Goal: Task Accomplishment & Management: Manage account settings

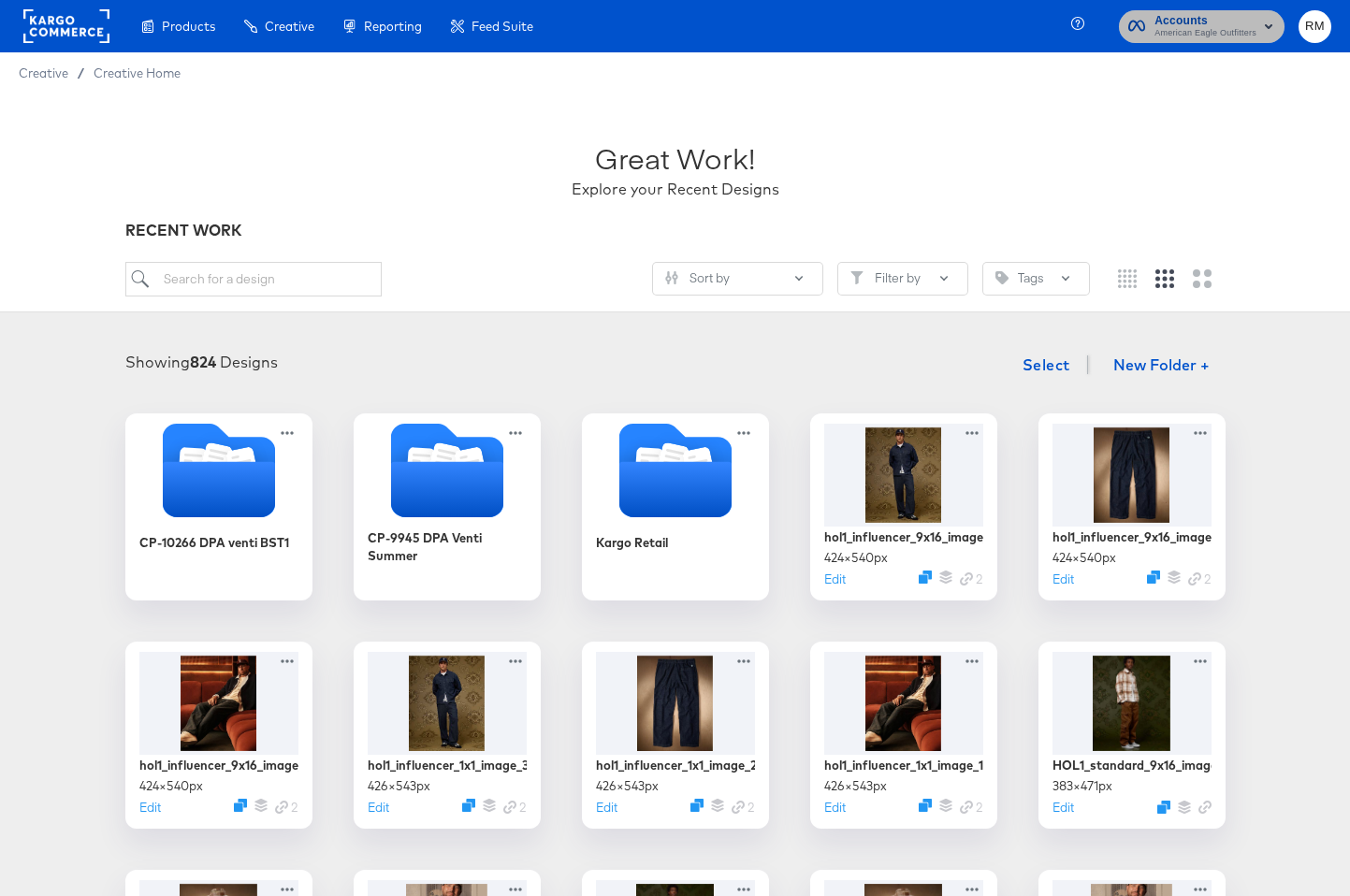
click at [1218, 16] on span "Accounts" at bounding box center [1205, 21] width 102 height 20
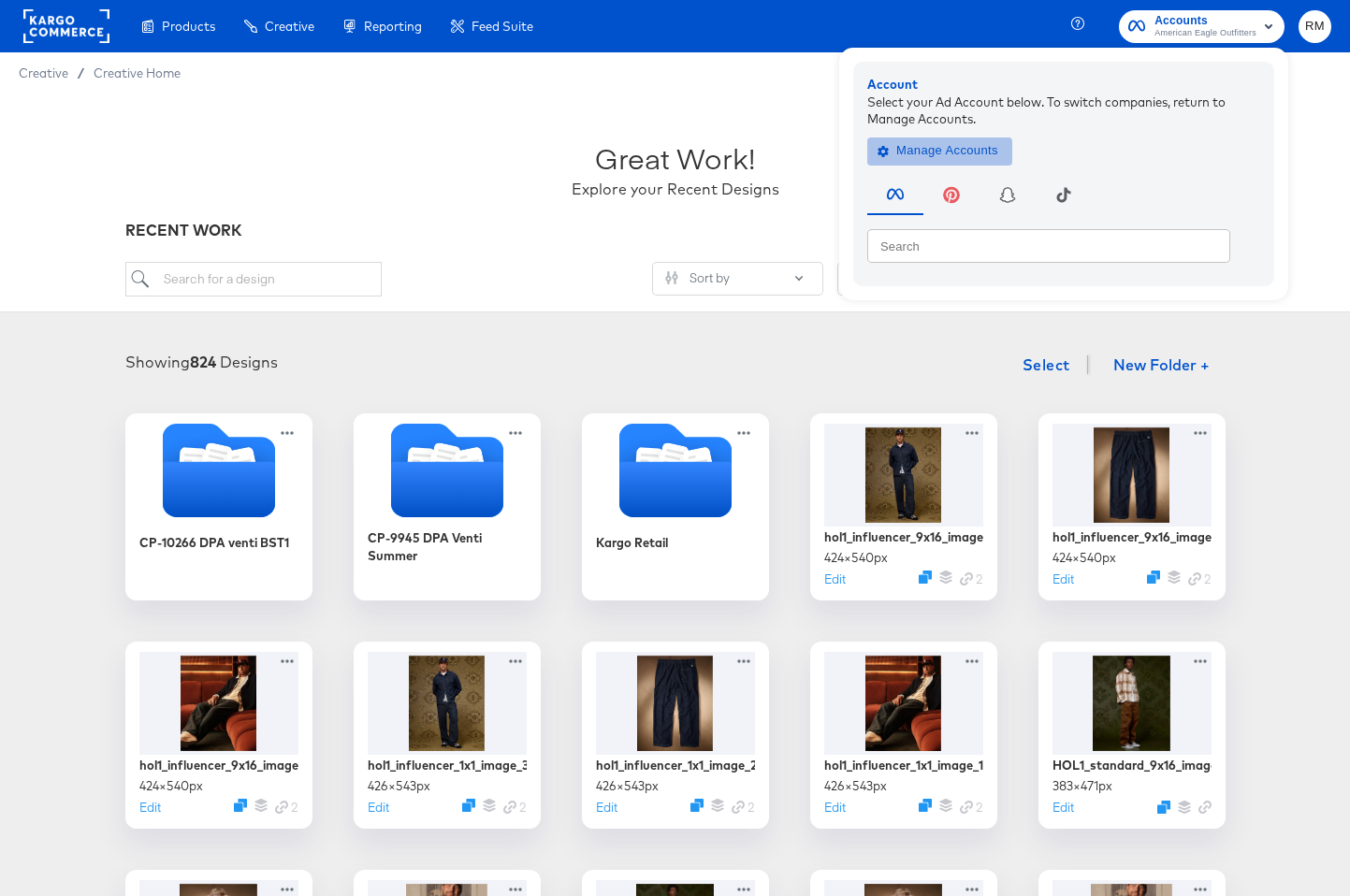
click at [948, 151] on span "Manage Accounts" at bounding box center [939, 151] width 117 height 21
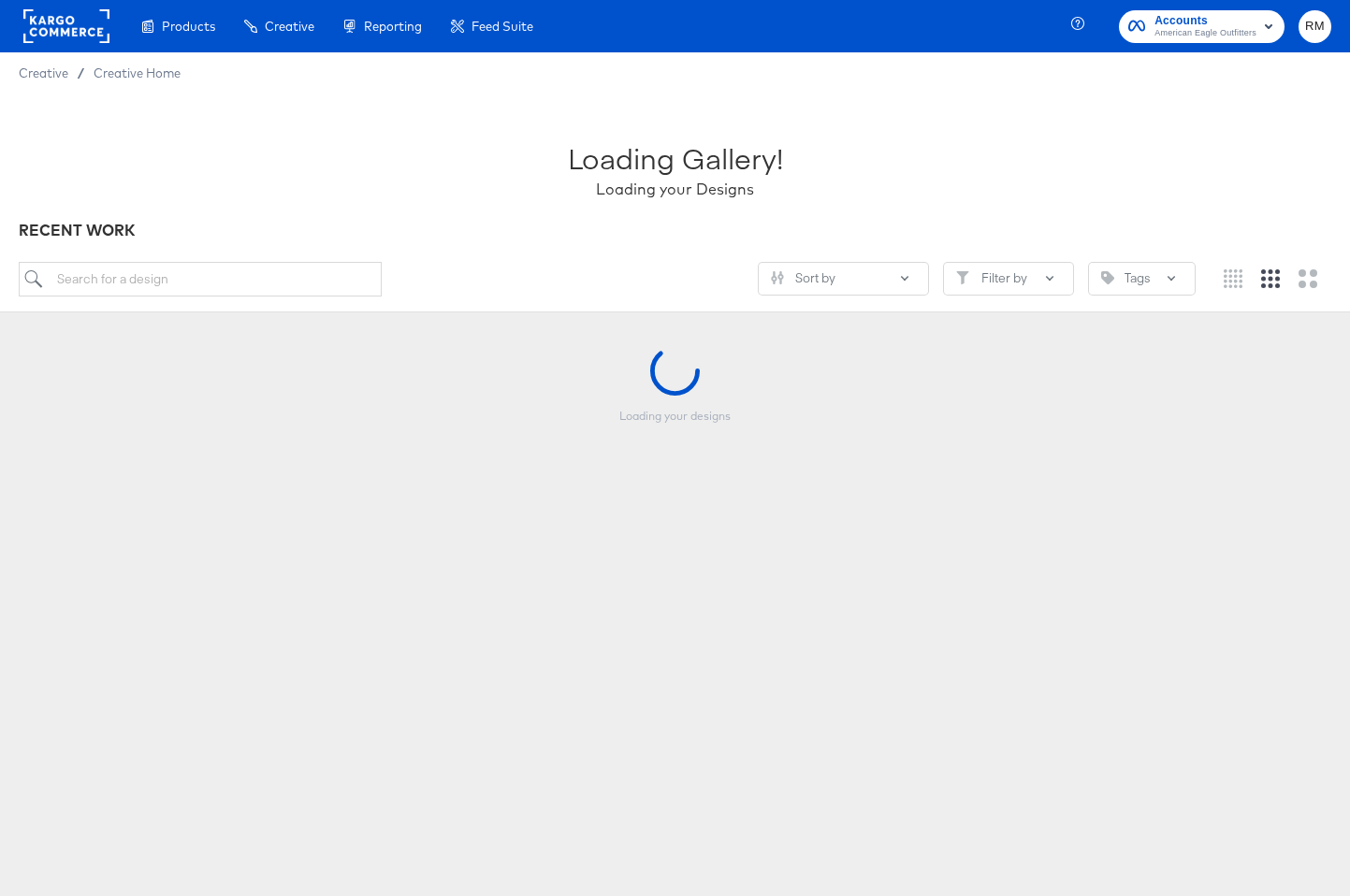
click at [1232, 26] on span "American Eagle Outfitters" at bounding box center [1205, 33] width 102 height 15
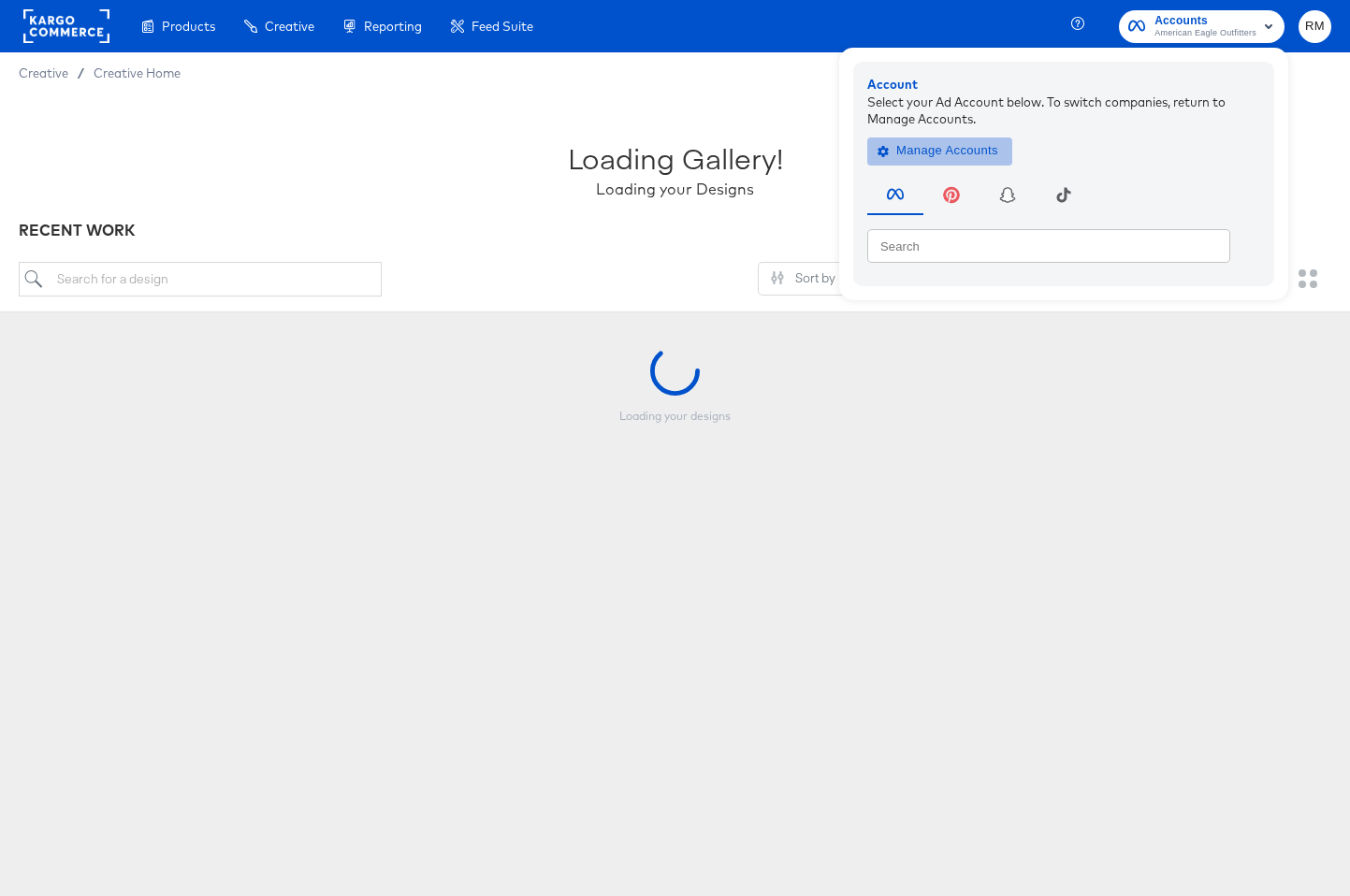
click at [974, 144] on span "Manage Accounts" at bounding box center [939, 151] width 117 height 21
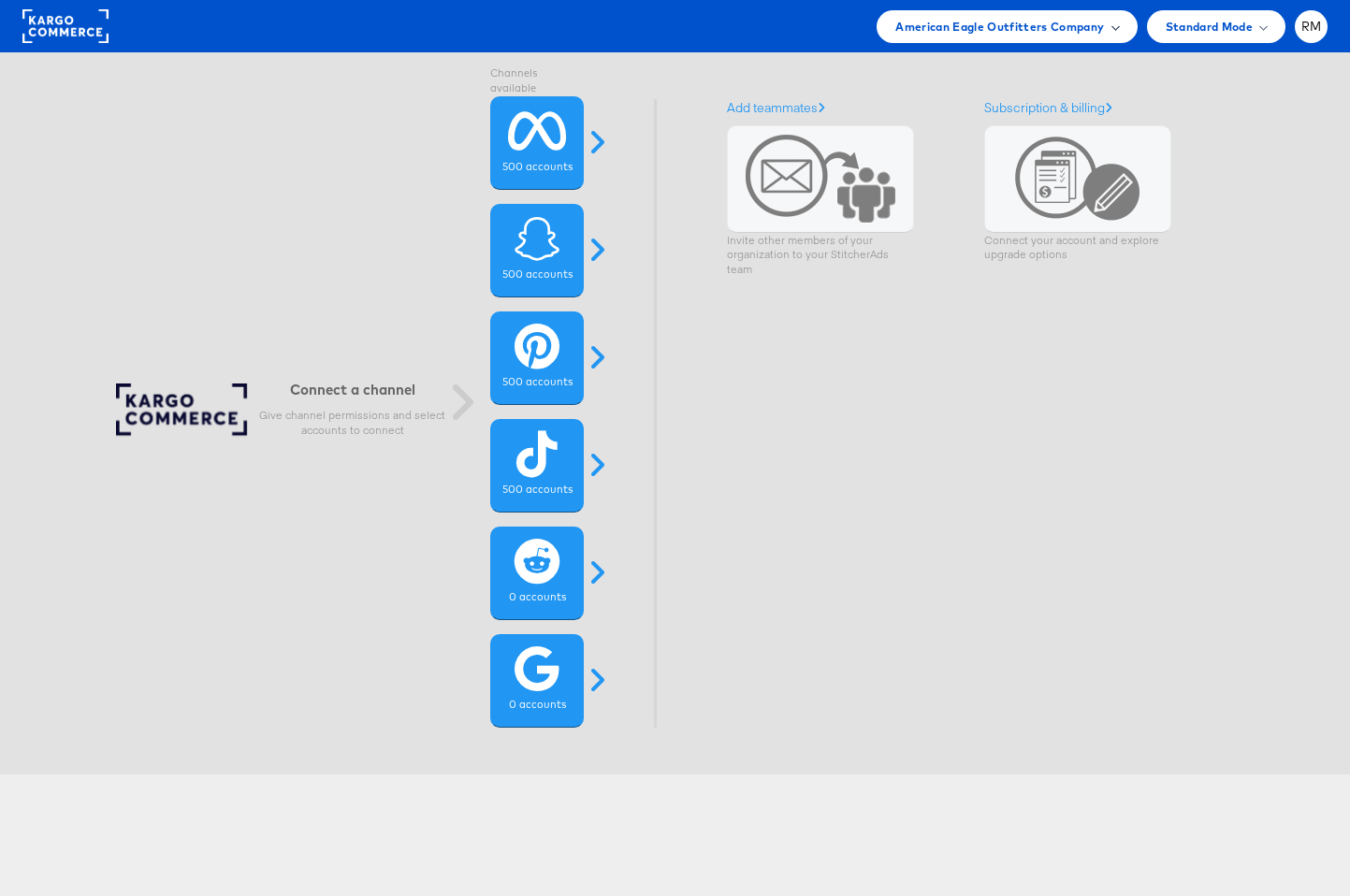
click at [1110, 28] on span at bounding box center [1115, 26] width 10 height 10
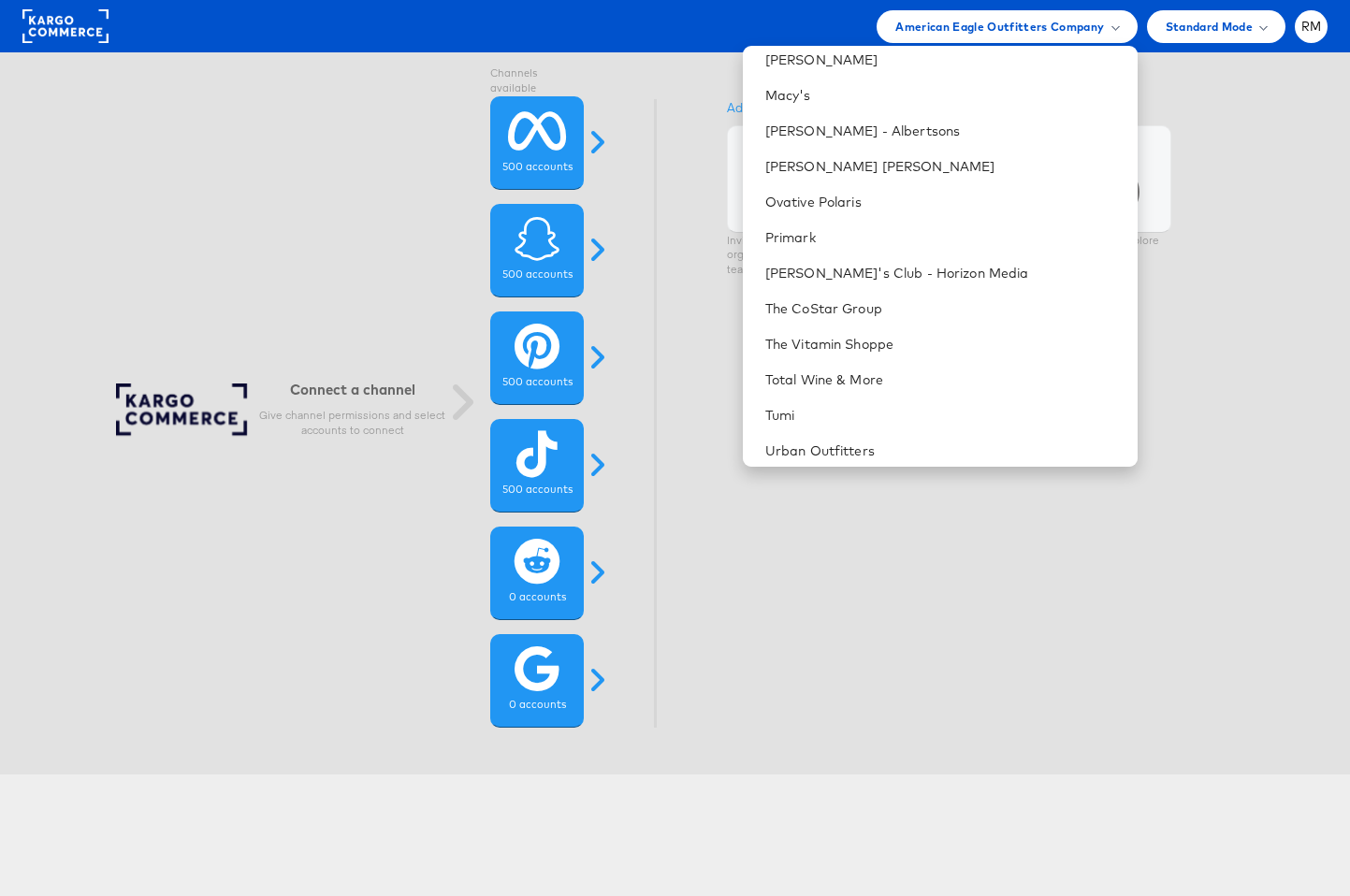
scroll to position [796, 0]
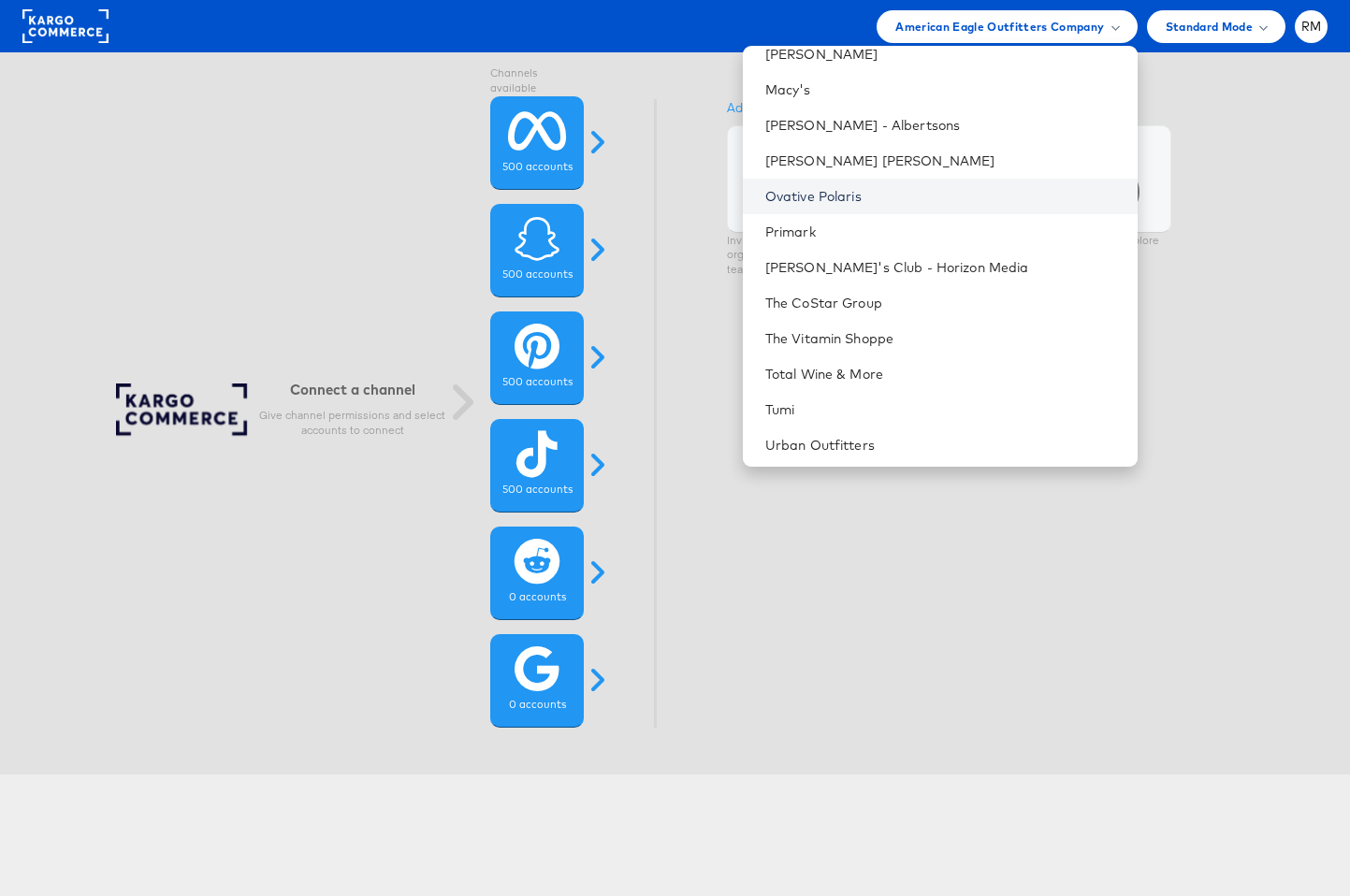
click at [940, 198] on link "Ovative Polaris" at bounding box center [943, 195] width 357 height 19
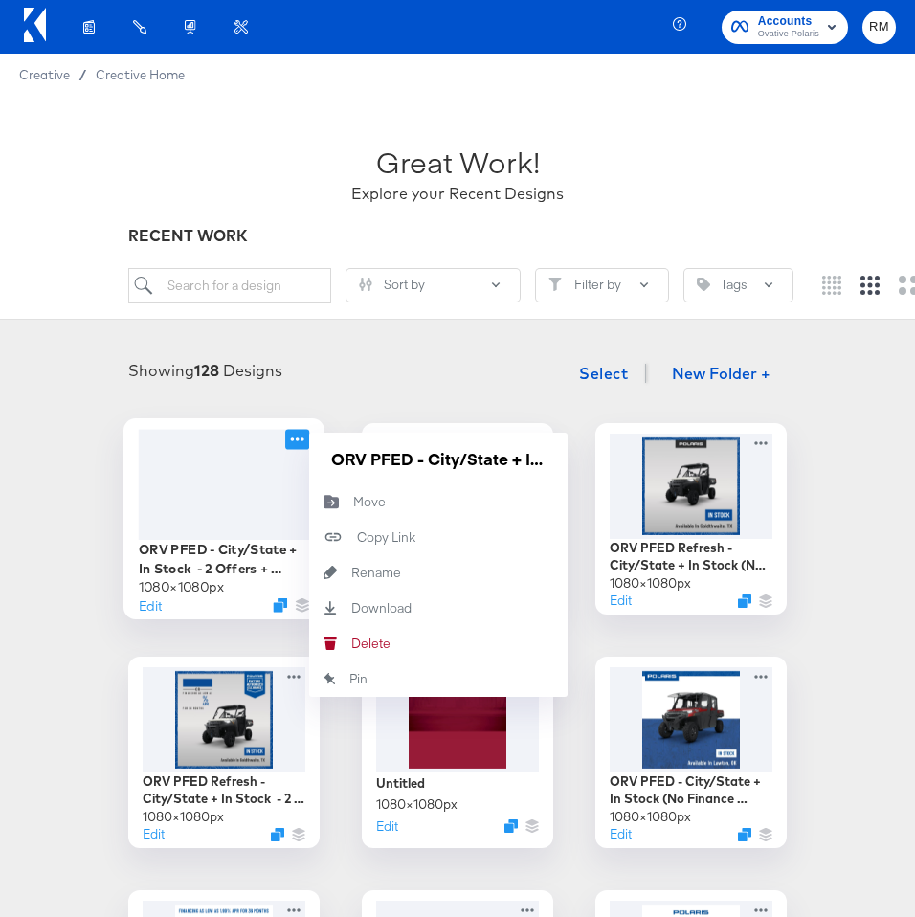
click at [305, 434] on icon at bounding box center [297, 439] width 24 height 20
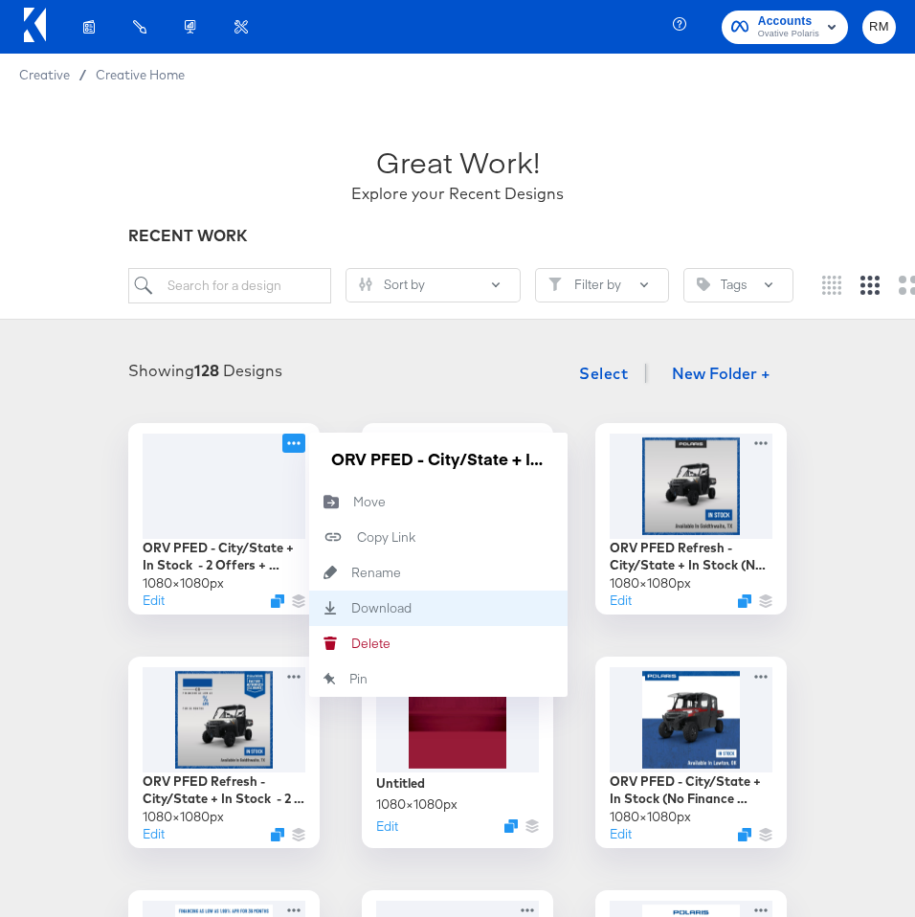
click at [351, 608] on div "Download Download" at bounding box center [351, 608] width 0 height 0
